Goal: Information Seeking & Learning: Find specific fact

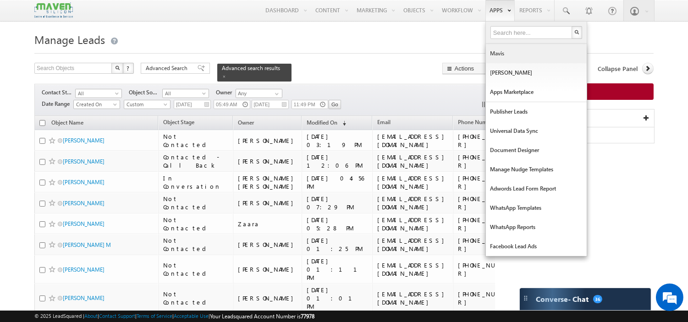
click at [504, 55] on link "Mavis" at bounding box center [536, 53] width 101 height 19
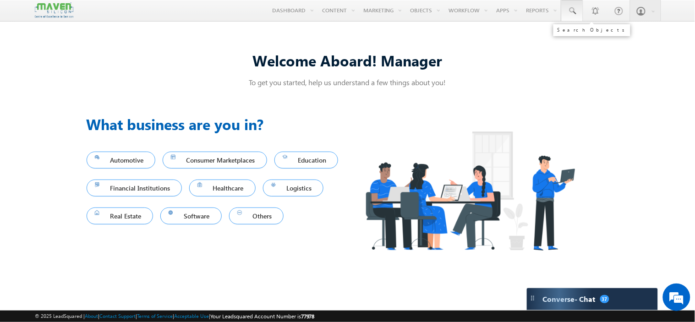
click at [575, 9] on span at bounding box center [572, 10] width 9 height 9
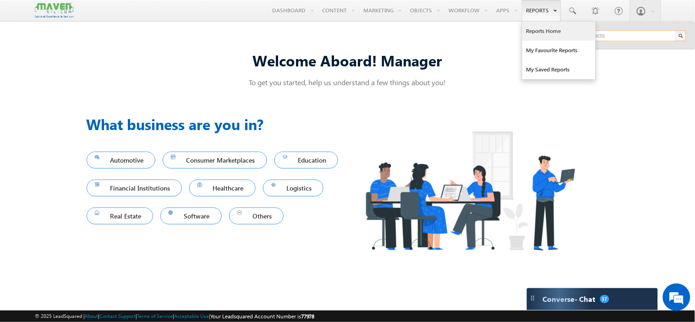
paste input "[EMAIL_ADDRESS][DOMAIN_NAME]"
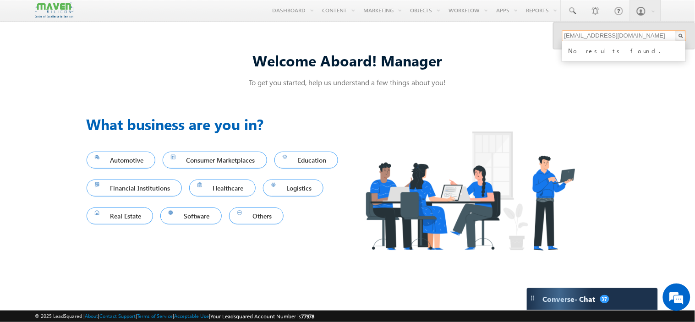
click at [613, 39] on input "z9719660@gmail.com" at bounding box center [624, 35] width 124 height 11
paste input "rikirisi1"
click at [612, 36] on input "rikirisi10@gmail.com" at bounding box center [624, 35] width 124 height 11
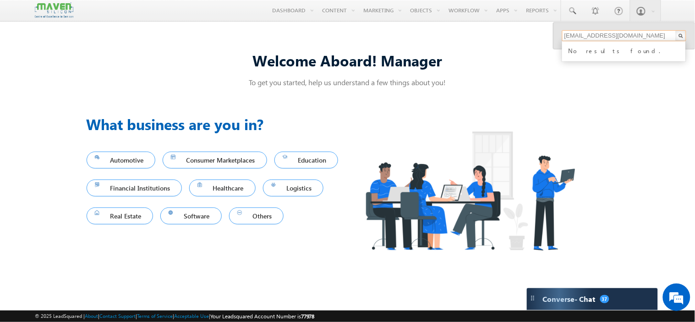
click at [612, 36] on input "rikirisi10@gmail.com" at bounding box center [624, 35] width 124 height 11
paste input "tulasikrishna20"
click at [595, 35] on input "tulasikrishna2010@gmail.com" at bounding box center [624, 35] width 124 height 11
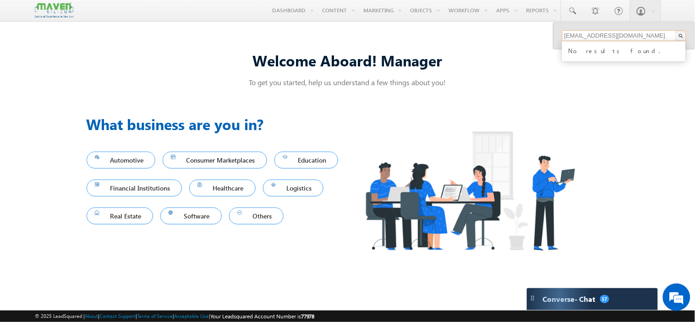
click at [595, 35] on input "tulasikrishna2010@gmail.com" at bounding box center [624, 35] width 124 height 11
paste input "harshasaravan84"
click at [605, 35] on input "harshasaravan84@gmail.com" at bounding box center [624, 35] width 124 height 11
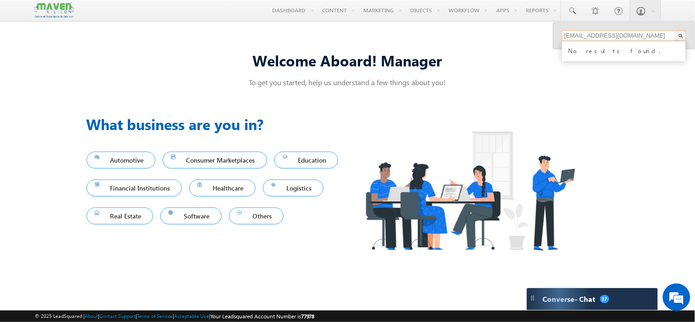
paste input "9108927801"
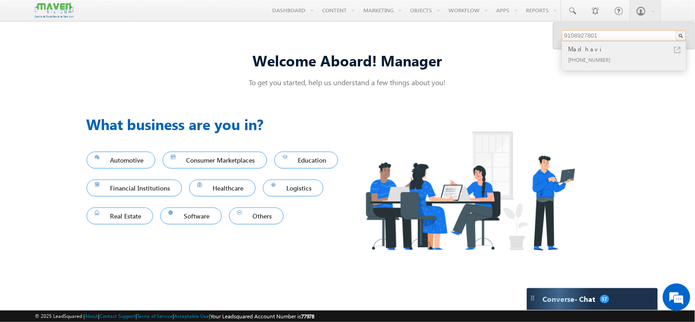
type input "9108927801"
click at [597, 58] on div "+91-9108927801" at bounding box center [628, 59] width 123 height 11
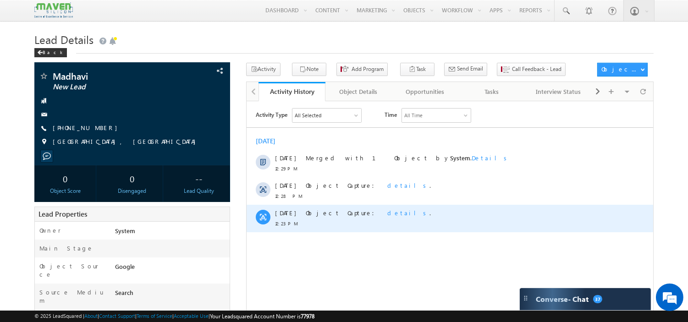
click at [387, 212] on span "details" at bounding box center [408, 212] width 42 height 8
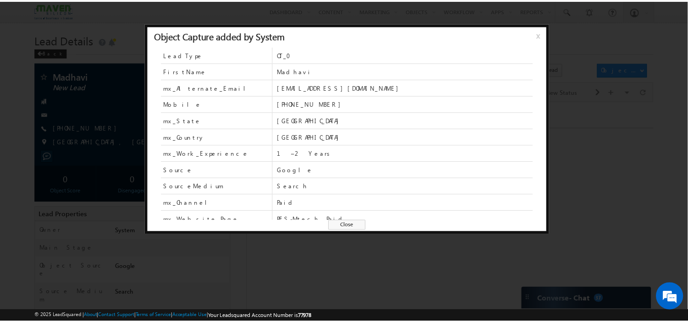
scroll to position [24, 0]
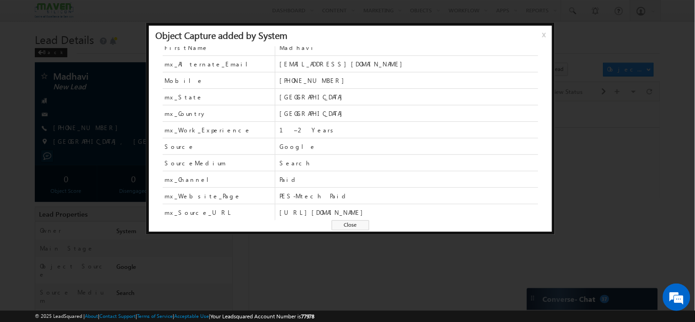
click at [350, 226] on span "Close" at bounding box center [351, 225] width 38 height 10
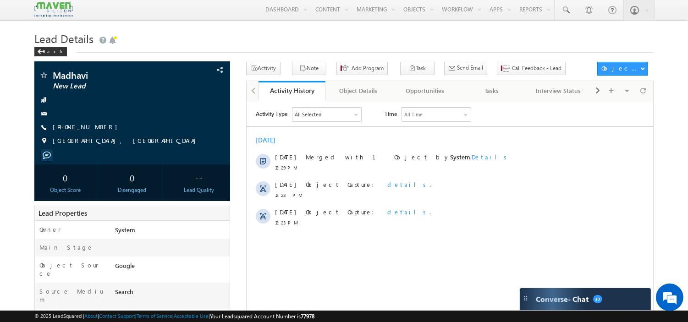
scroll to position [0, 0]
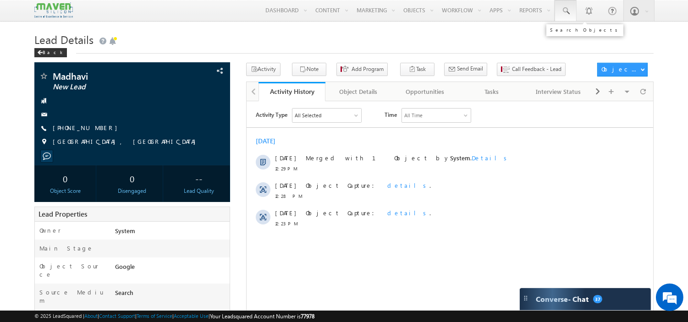
click at [567, 19] on link at bounding box center [565, 10] width 22 height 21
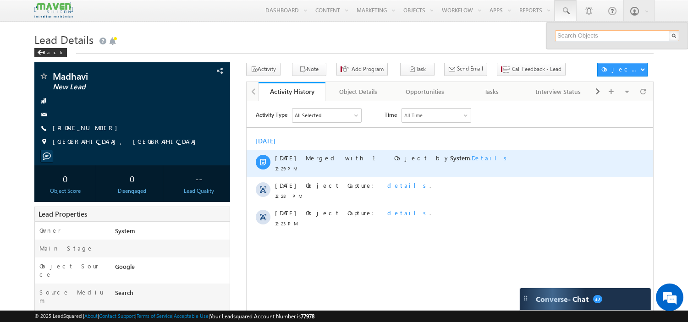
paste input "manjunath78990@gmail.com"
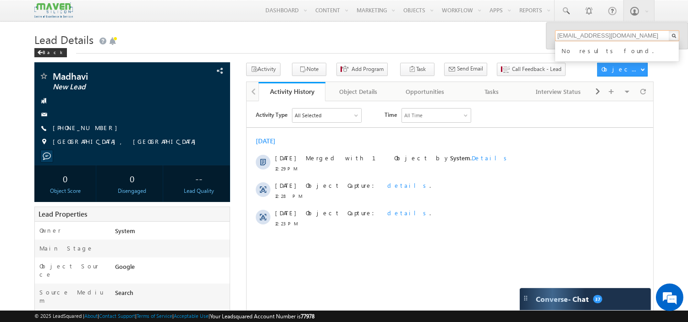
click at [587, 35] on input "manjunath78990@gmail.com" at bounding box center [617, 35] width 124 height 11
paste input "hajiranazeer139"
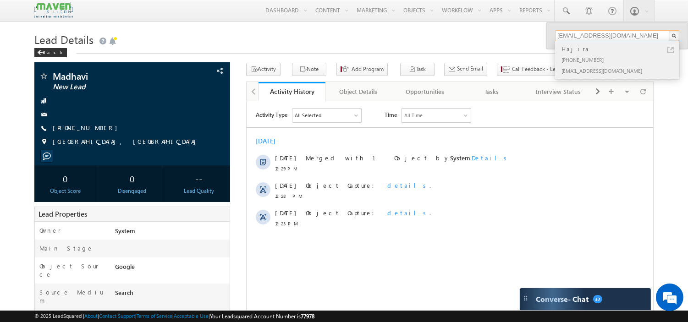
type input "hajiranazeer139@gmail.com"
click at [569, 63] on div "+91-9108655122" at bounding box center [620, 59] width 123 height 11
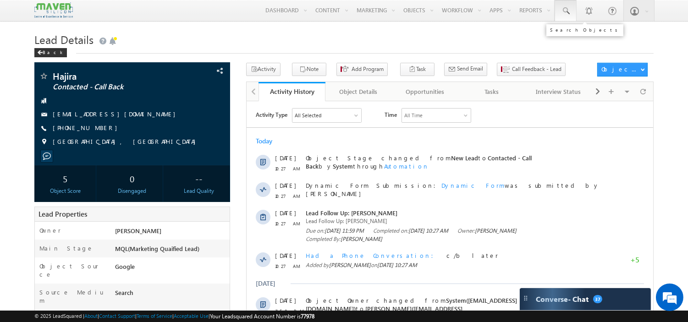
click at [562, 9] on span at bounding box center [565, 10] width 9 height 9
paste input "kaif.123@gmail.com"
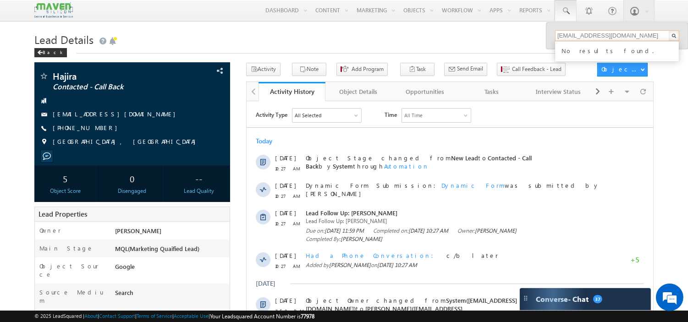
click at [585, 35] on input "kaif.123@gmail.com" at bounding box center [617, 35] width 124 height 11
paste input "9916623612"
click at [581, 35] on input "9916623612" at bounding box center [617, 35] width 124 height 11
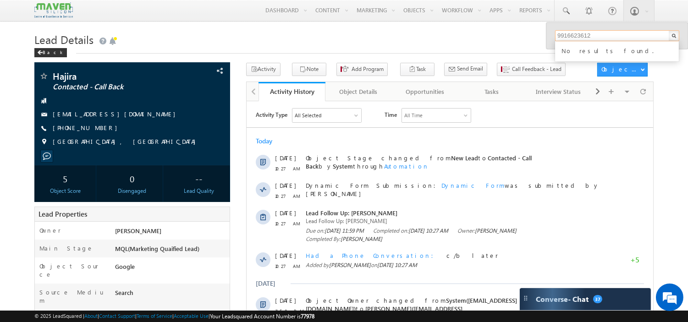
click at [581, 35] on input "9916623612" at bounding box center [617, 35] width 124 height 11
paste input "88806170"
click at [591, 33] on input "8880617012" at bounding box center [617, 35] width 124 height 11
paste input "9108927801"
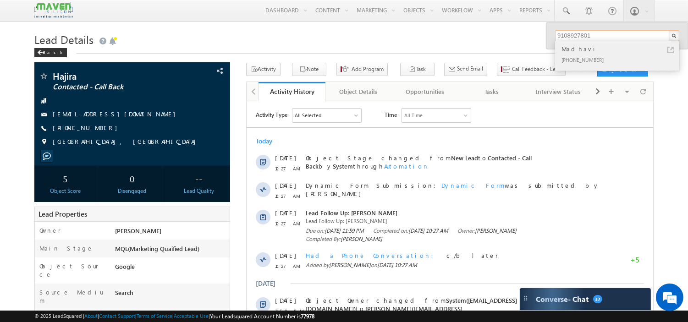
type input "9108927801"
click at [587, 62] on div "[PHONE_NUMBER]" at bounding box center [620, 59] width 123 height 11
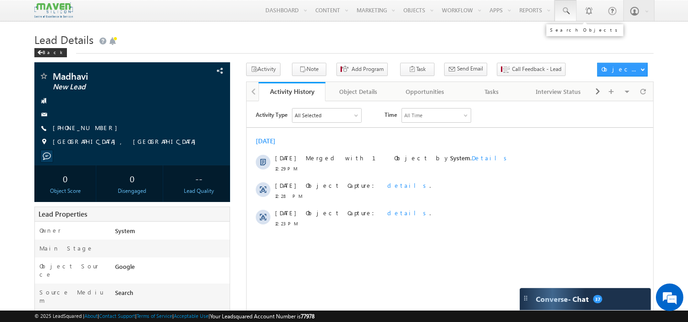
click at [569, 11] on span at bounding box center [565, 10] width 9 height 9
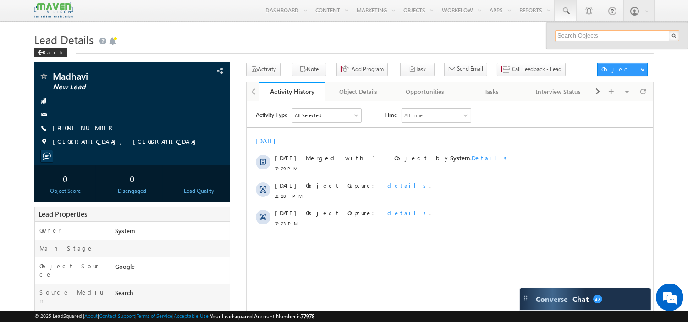
paste input "9000992710"
click at [582, 33] on input "9000992710" at bounding box center [617, 35] width 124 height 11
paste input "439048955"
click at [596, 38] on input "9439048955" at bounding box center [617, 35] width 124 height 11
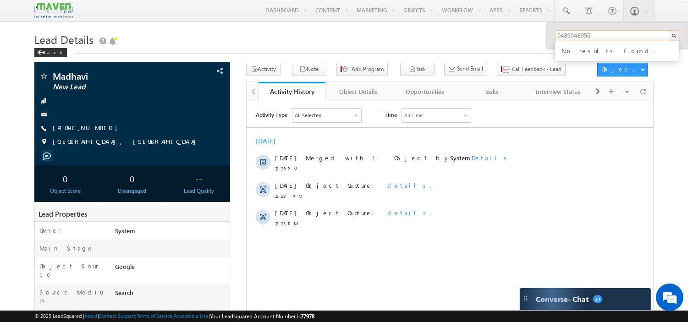
click at [596, 38] on input "9439048955" at bounding box center [617, 35] width 124 height 11
paste input "7067040262"
click at [579, 34] on input "7067040262" at bounding box center [617, 35] width 124 height 11
paste input "991662361"
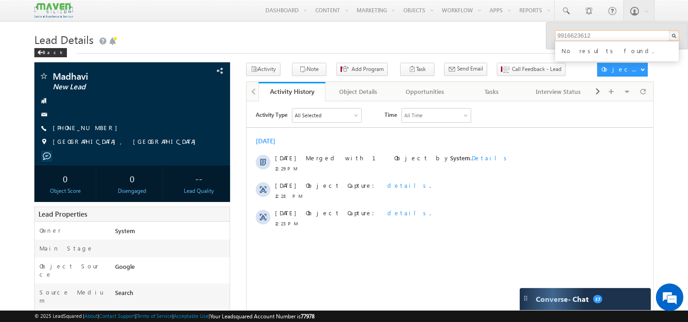
click at [572, 33] on input "9916623612" at bounding box center [617, 35] width 124 height 11
paste input "[EMAIL_ADDRESS][DOMAIN_NAME]"
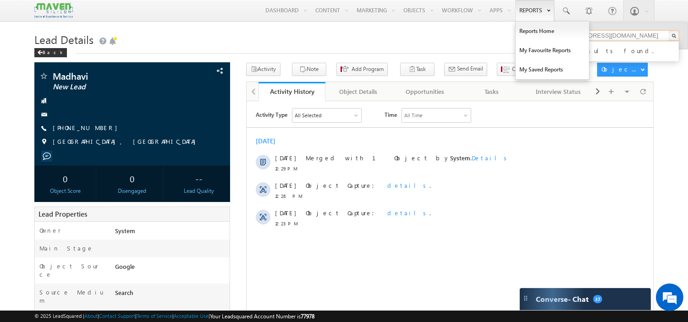
type input "[EMAIL_ADDRESS][DOMAIN_NAME]"
